Goal: Find specific page/section: Find specific page/section

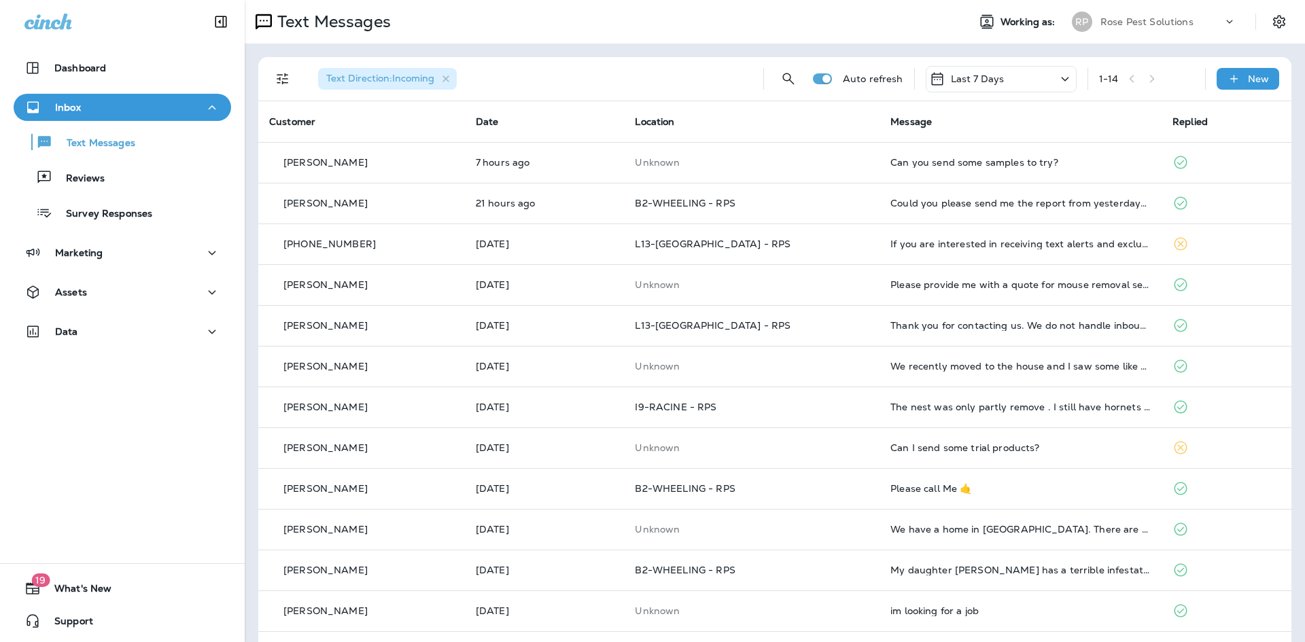
click at [1223, 20] on icon at bounding box center [1230, 22] width 14 height 14
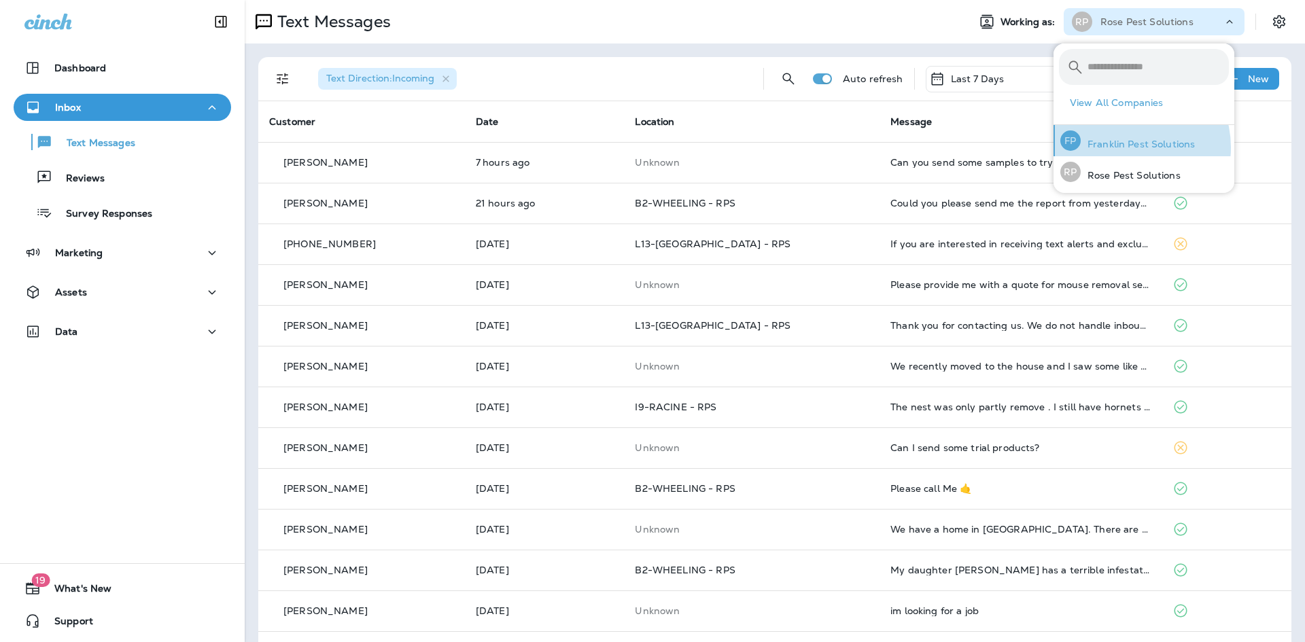
click at [1126, 148] on p "Franklin Pest Solutions" at bounding box center [1138, 144] width 114 height 11
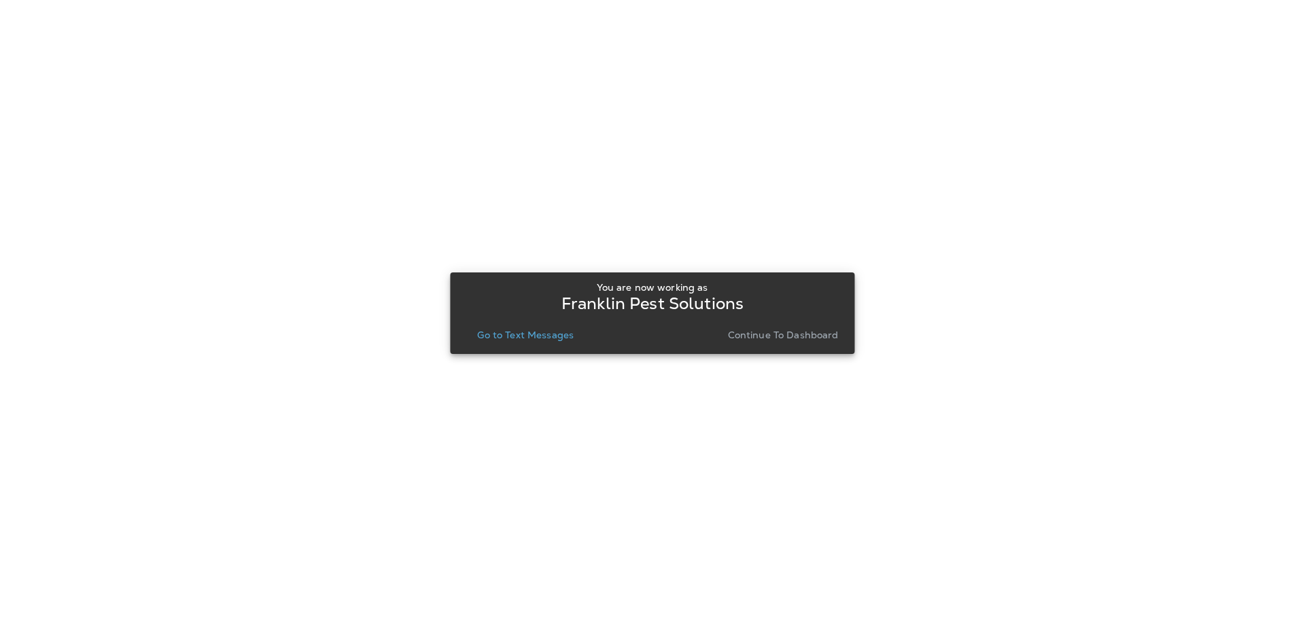
click at [788, 333] on p "Continue to Dashboard" at bounding box center [783, 335] width 111 height 11
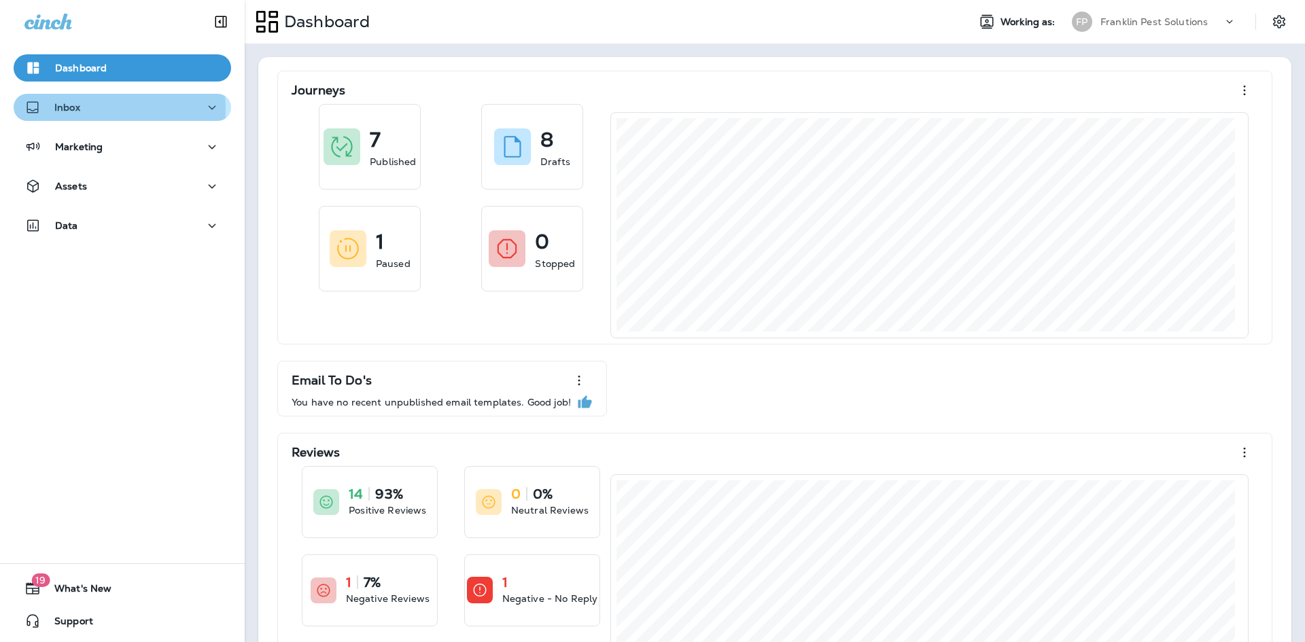
click at [88, 109] on div "Inbox" at bounding box center [122, 107] width 196 height 17
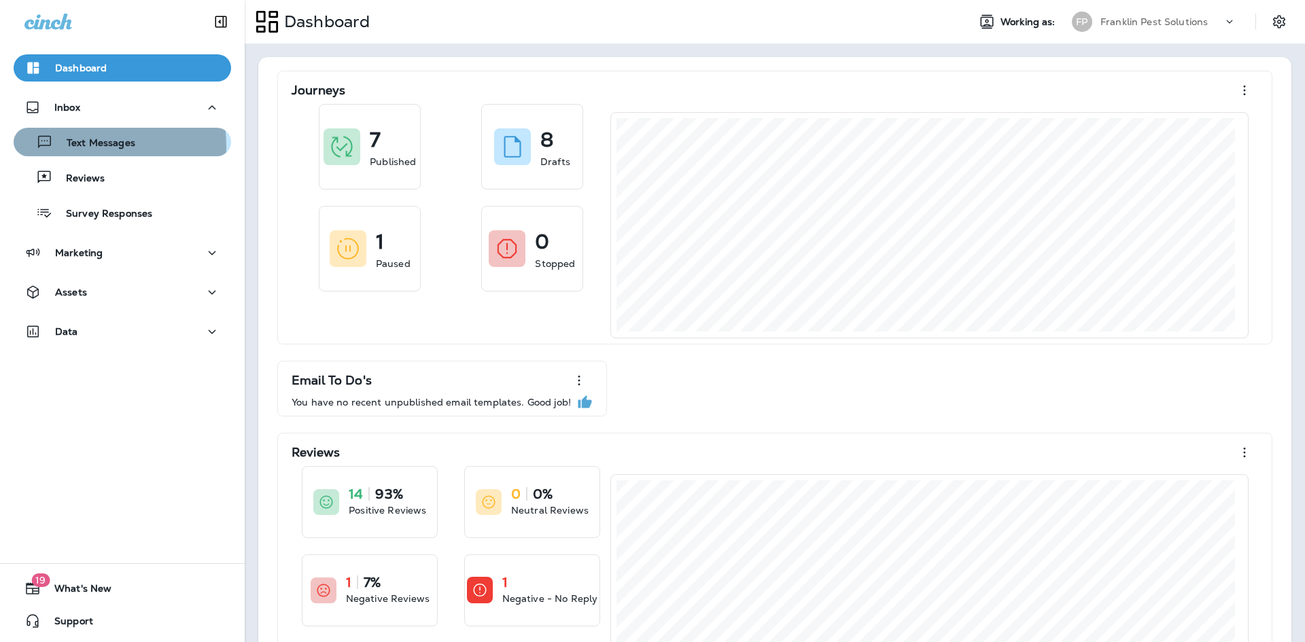
click at [86, 146] on p "Text Messages" at bounding box center [94, 143] width 82 height 13
